Goal: Task Accomplishment & Management: Use online tool/utility

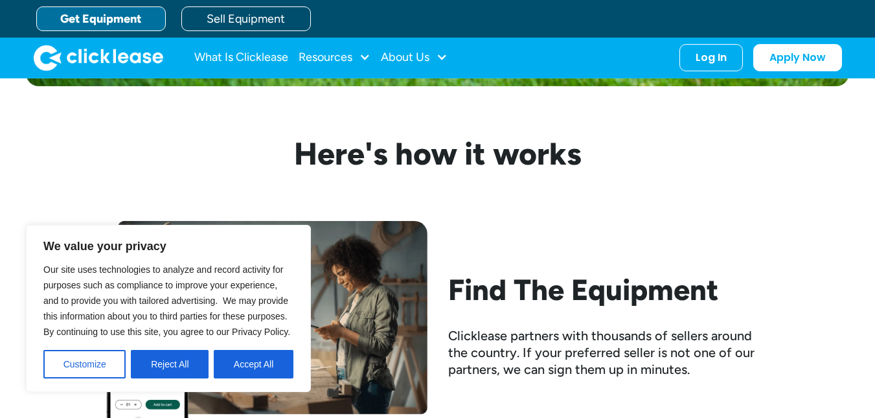
scroll to position [906, 0]
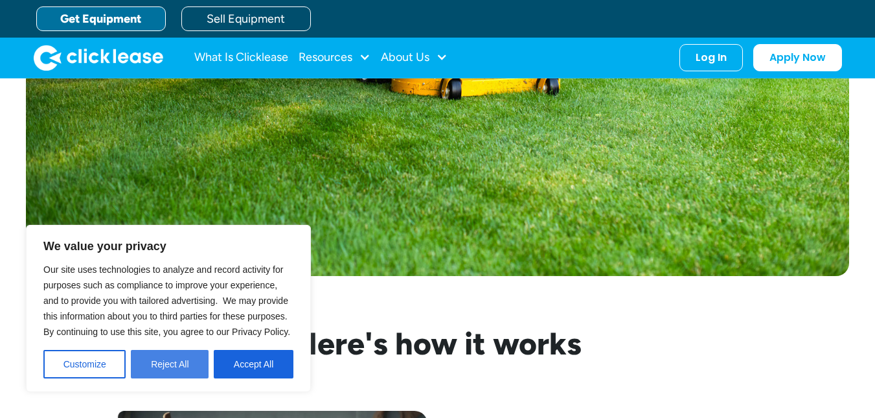
click at [174, 365] on button "Reject All" at bounding box center [170, 364] width 78 height 28
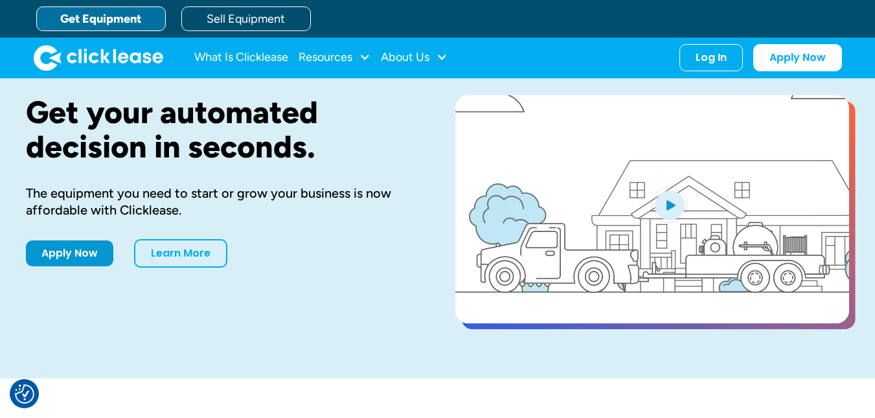
scroll to position [0, 0]
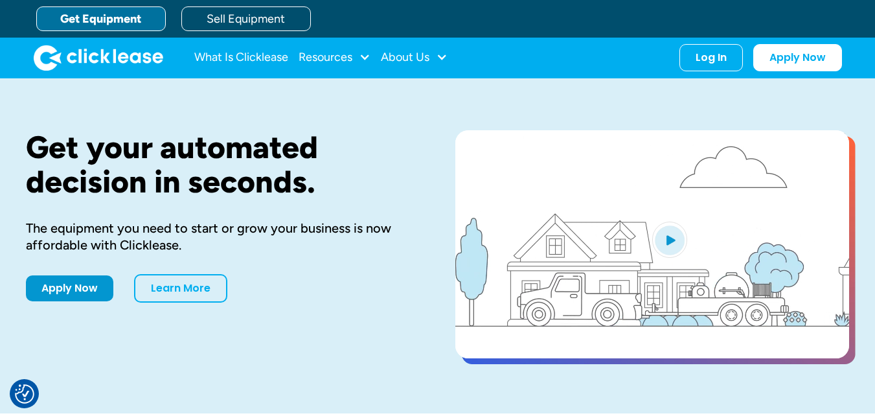
click at [97, 20] on link "Get Equipment" at bounding box center [100, 18] width 129 height 25
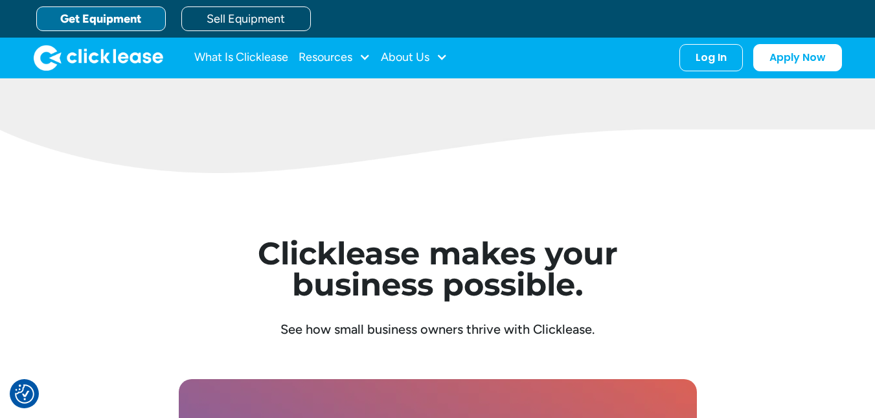
scroll to position [3367, 0]
